Goal: Task Accomplishment & Management: Manage account settings

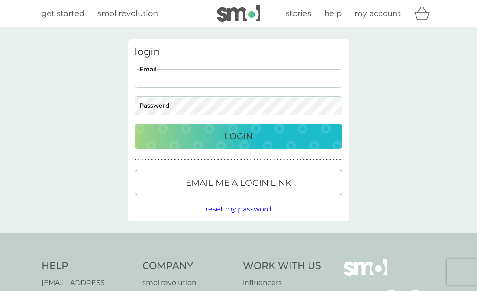
type input "[EMAIL_ADDRESS][DOMAIN_NAME]"
click at [239, 136] on button "Login" at bounding box center [239, 136] width 208 height 25
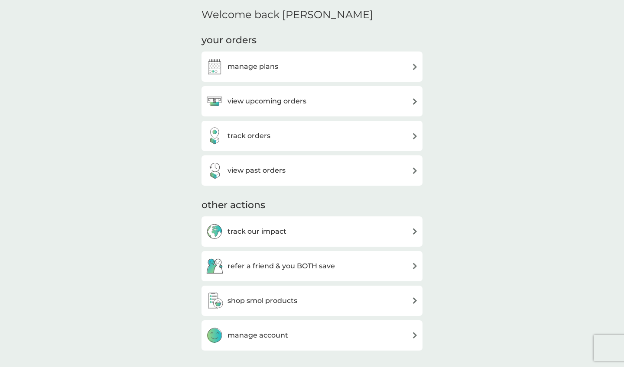
scroll to position [211, 0]
click at [283, 68] on div "manage plans" at bounding box center [312, 66] width 212 height 17
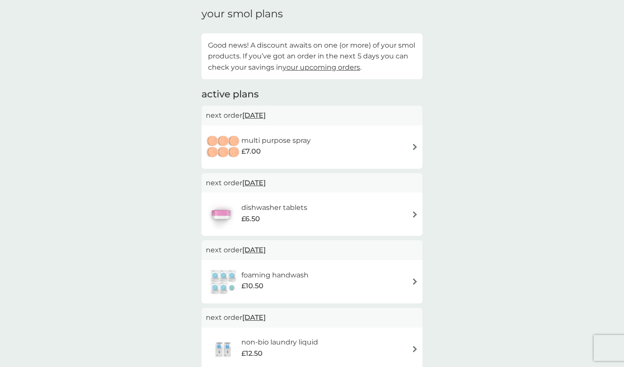
scroll to position [121, 0]
click at [265, 181] on span "11 Oct 2025" at bounding box center [253, 183] width 23 height 17
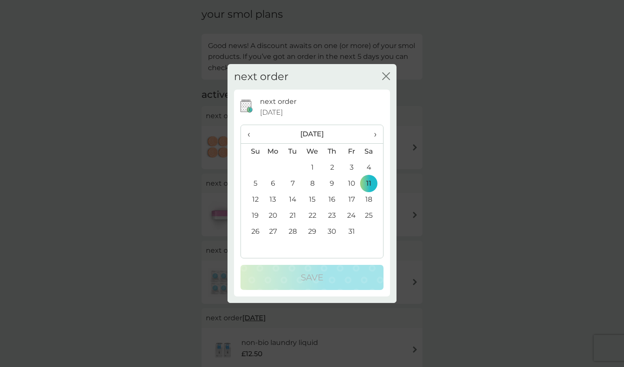
click at [249, 134] on span "‹" at bounding box center [251, 134] width 9 height 18
click at [385, 78] on icon "close" at bounding box center [383, 76] width 3 height 7
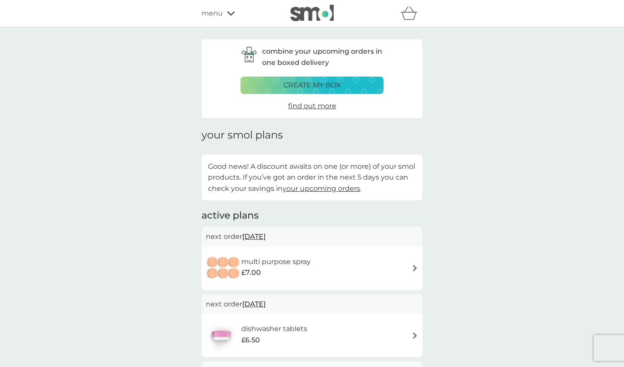
scroll to position [0, 0]
click at [291, 16] on img at bounding box center [311, 13] width 43 height 16
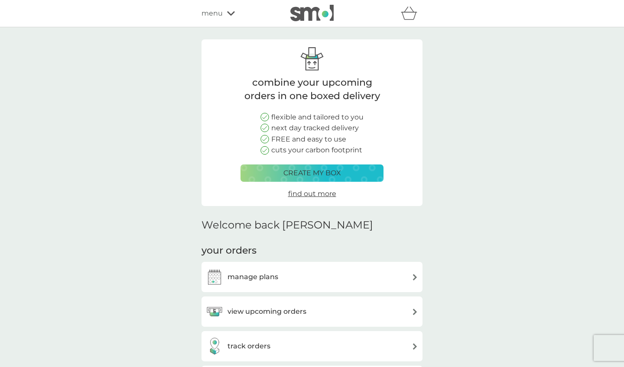
click at [220, 8] on span "menu" at bounding box center [211, 13] width 21 height 11
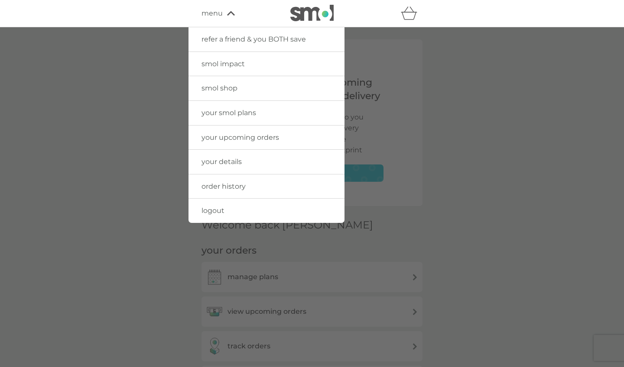
click at [218, 87] on span "smol shop" at bounding box center [219, 88] width 36 height 8
